Goal: Navigation & Orientation: Find specific page/section

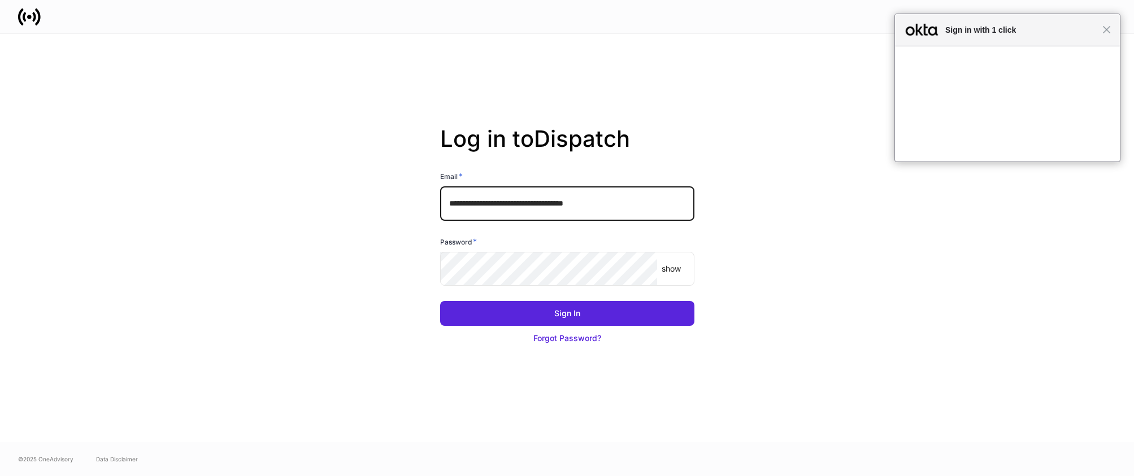
click at [661, 206] on input "**********" at bounding box center [567, 203] width 254 height 34
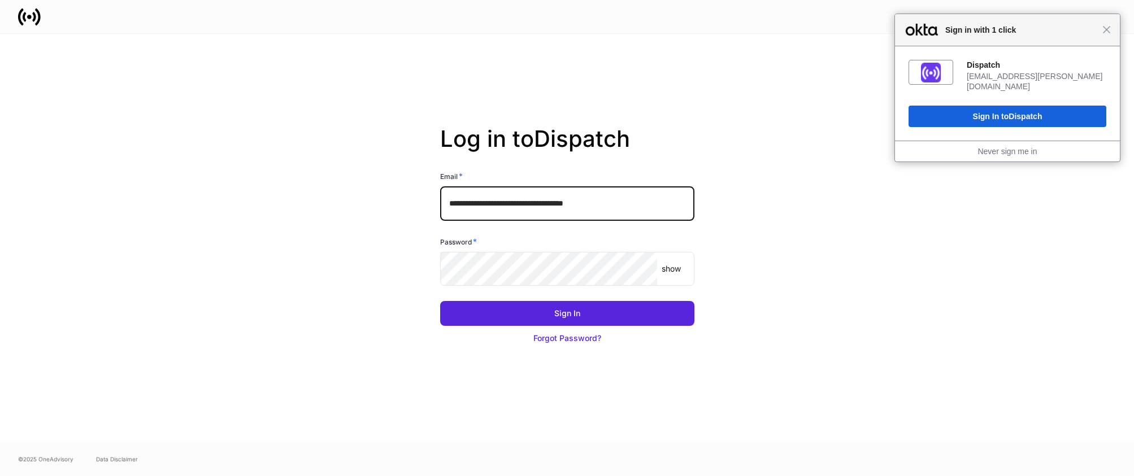
click at [672, 203] on input "**********" at bounding box center [567, 203] width 254 height 34
type input "**********"
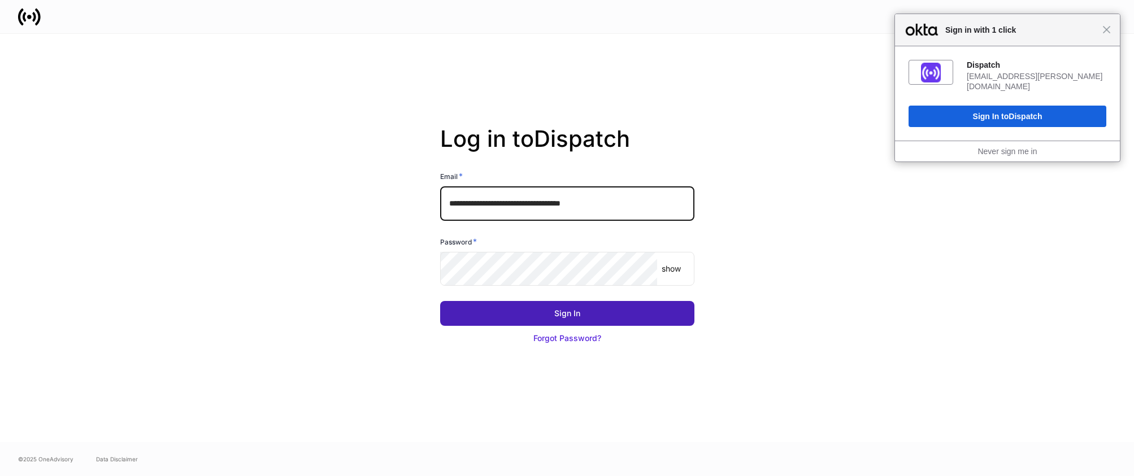
click at [576, 320] on button "Sign In" at bounding box center [567, 313] width 254 height 25
